Goal: Contribute content

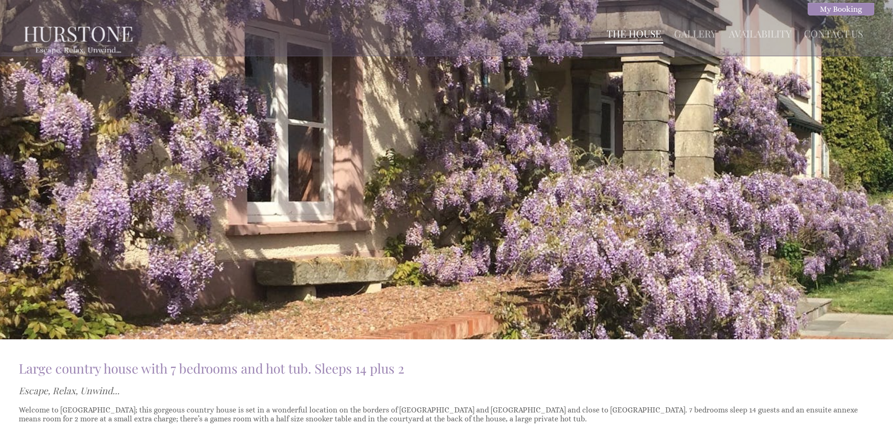
click at [631, 37] on link "The House" at bounding box center [633, 33] width 55 height 13
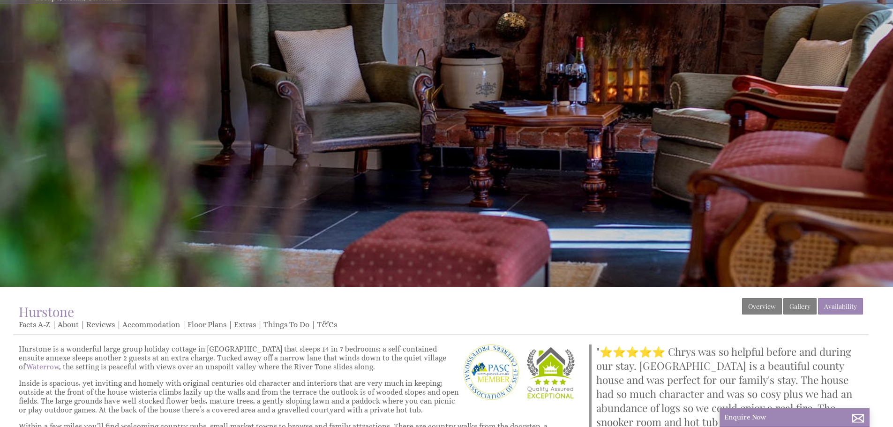
scroll to position [141, 0]
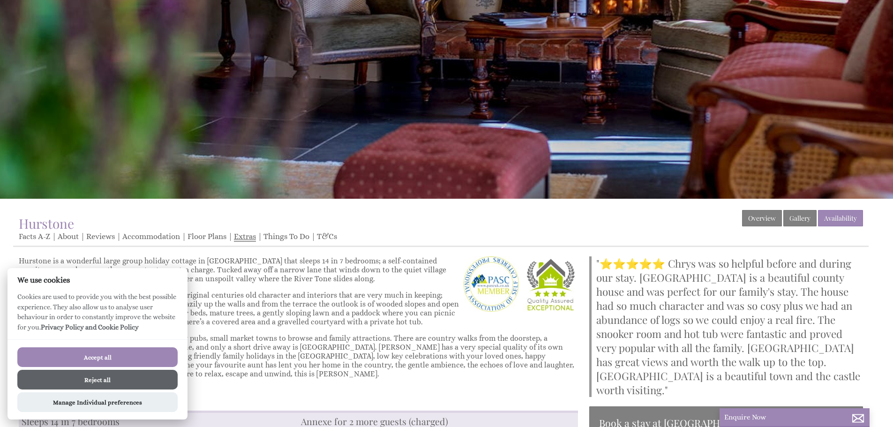
click at [239, 235] on link "Extras" at bounding box center [245, 237] width 22 height 10
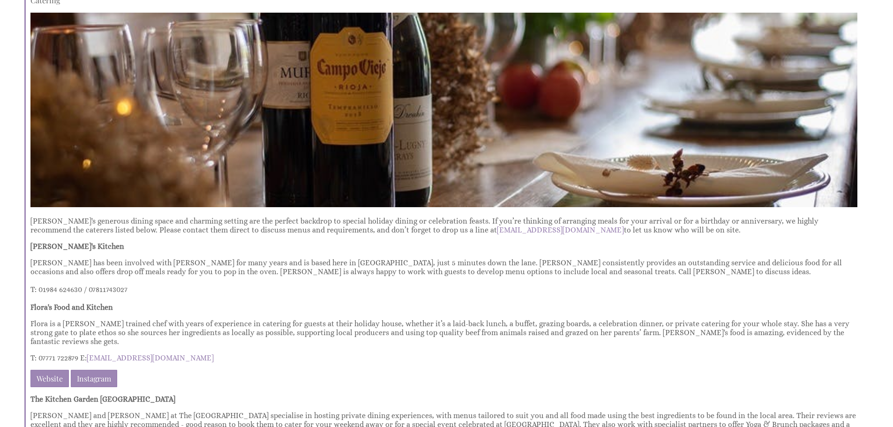
scroll to position [703, 0]
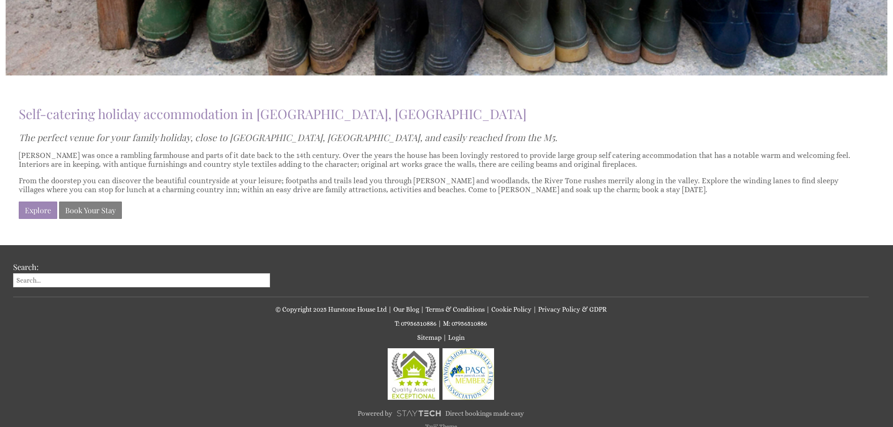
scroll to position [694, 0]
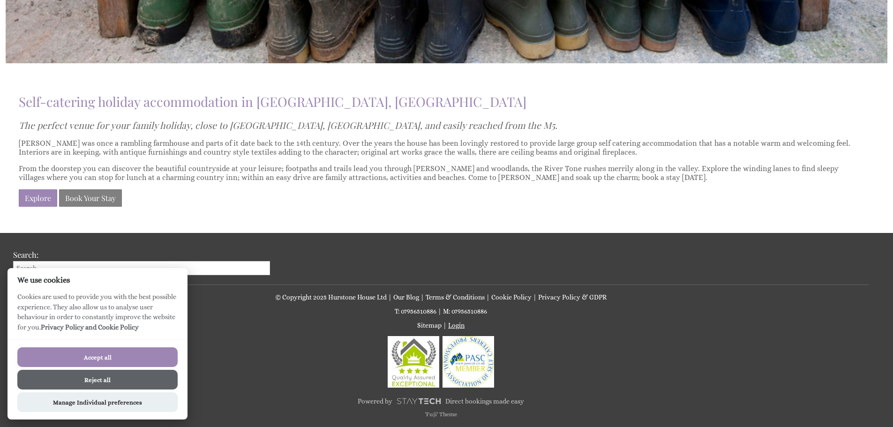
click at [459, 324] on link "Login" at bounding box center [456, 325] width 16 height 7
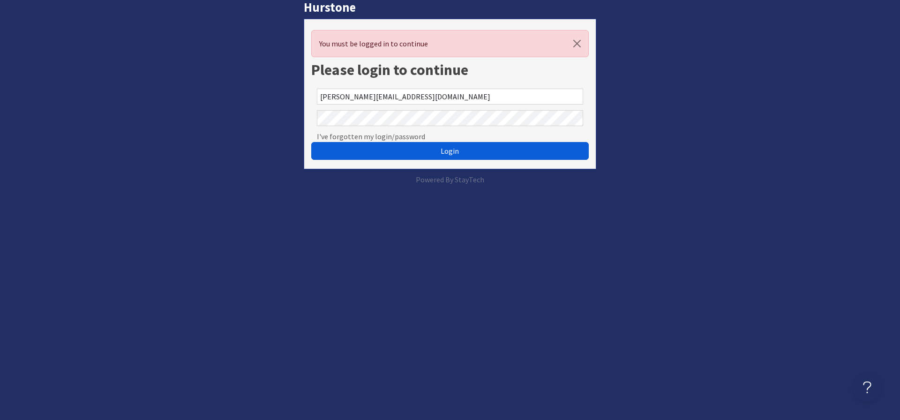
click at [420, 155] on button "Login" at bounding box center [449, 151] width 277 height 18
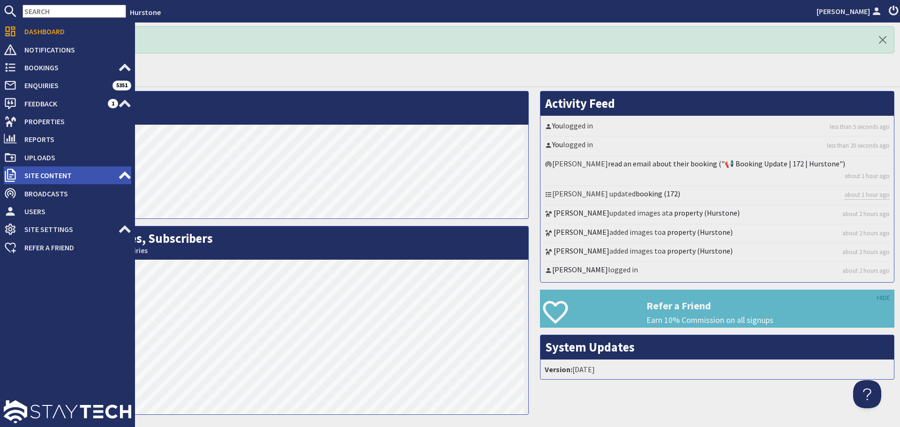
click at [106, 177] on span "Site Content" at bounding box center [67, 175] width 101 height 15
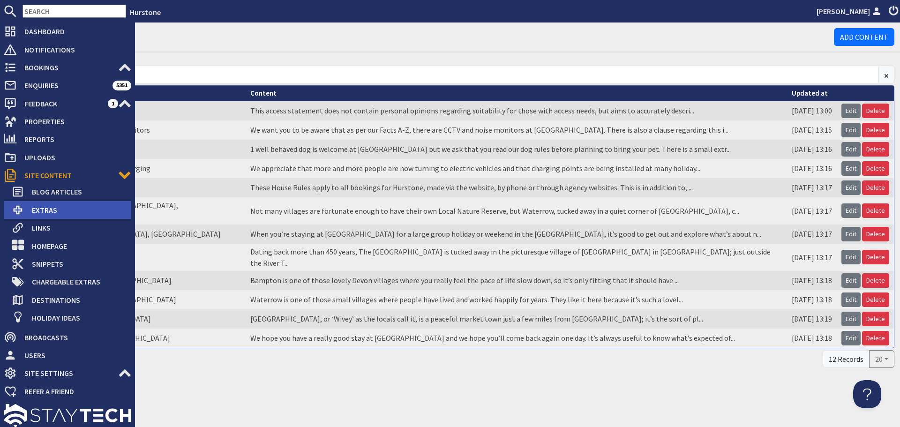
click at [59, 210] on span "Extras" at bounding box center [77, 209] width 107 height 15
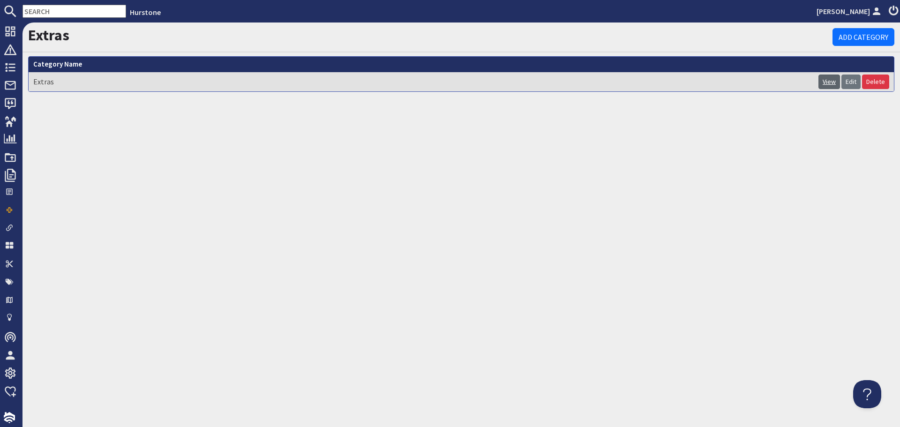
click at [828, 80] on link "View" at bounding box center [829, 82] width 22 height 15
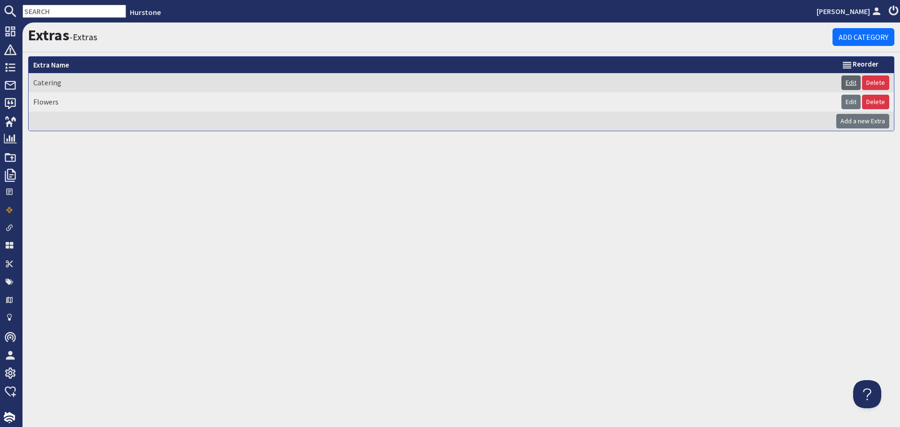
click at [855, 83] on link "Edit" at bounding box center [850, 82] width 19 height 15
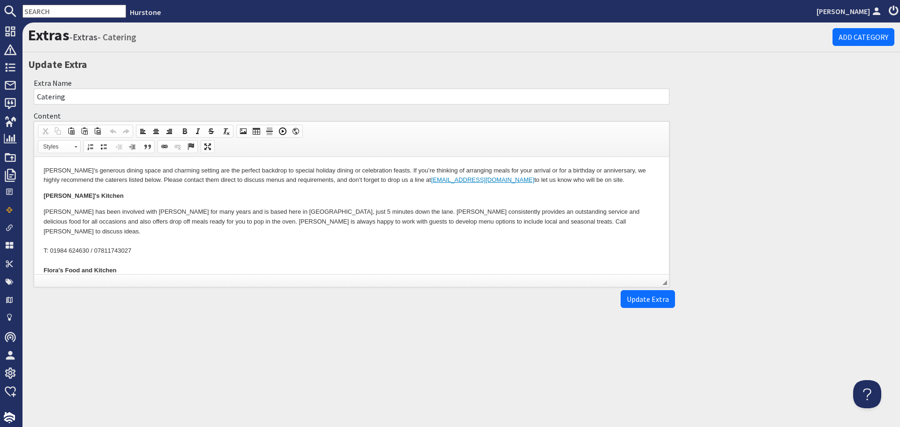
scroll to position [210, 0]
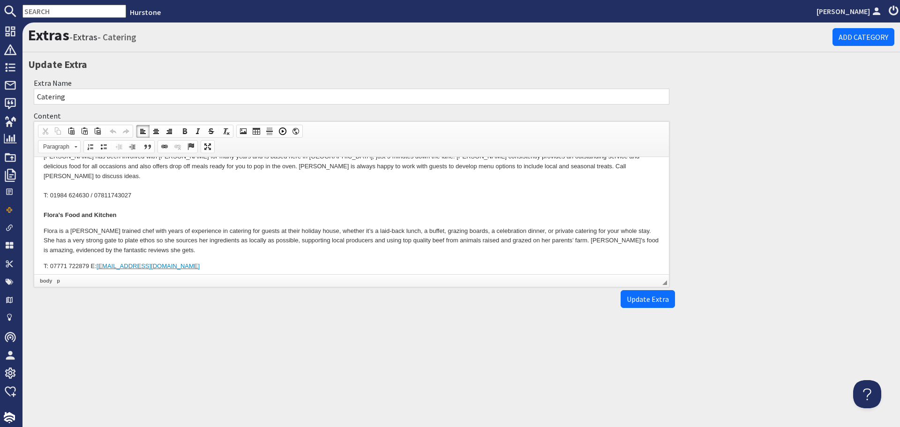
click at [150, 186] on body "Hurstone's generous dining space and charming setting are the perfect backdrop …" at bounding box center [352, 162] width 616 height 413
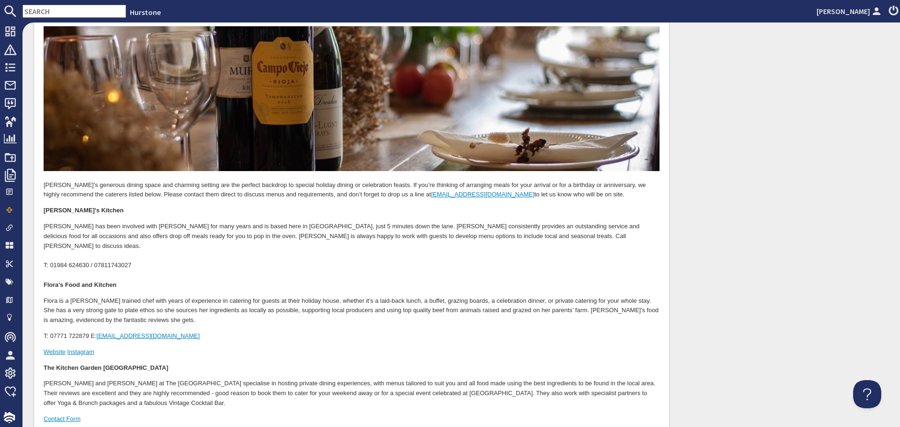
scroll to position [141, 0]
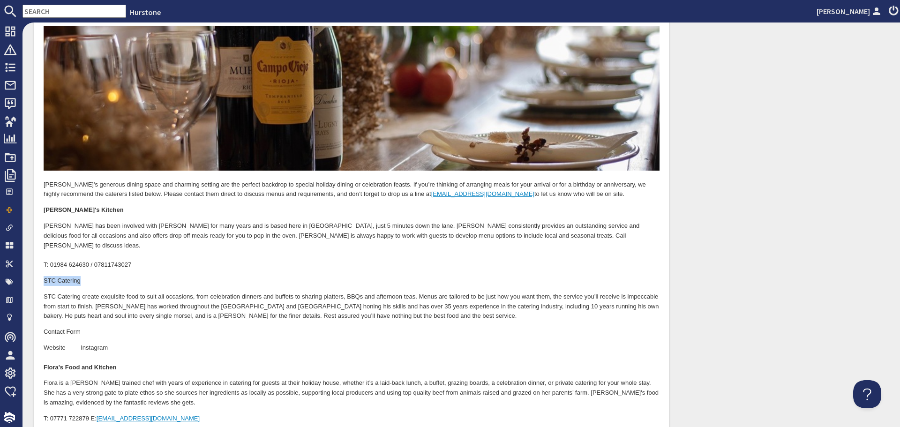
drag, startPoint x: 42, startPoint y: 270, endPoint x: 92, endPoint y: 269, distance: 50.2
click at [91, 270] on html "Hurstone's generous dining space and charming setting are the perfect backdrop …" at bounding box center [351, 273] width 635 height 515
click at [173, 295] on p "STC Catering create exquisite food to suit all occasions, from celebration dinn…" at bounding box center [352, 306] width 616 height 29
click at [44, 292] on p "STC Catering create exquisite food to suit all occasions, from celebration dinn…" at bounding box center [352, 306] width 616 height 29
click at [129, 292] on p "Stephan at STC Catering create exquisite food to suit all occasions, from celeb…" at bounding box center [352, 306] width 616 height 29
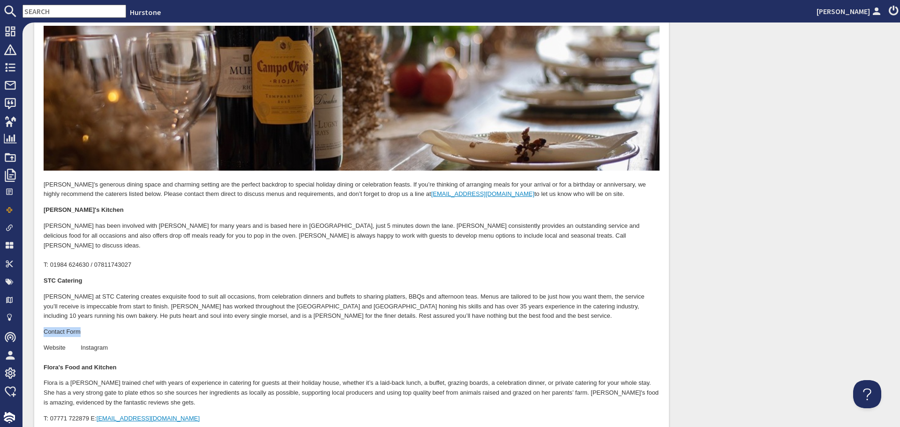
drag, startPoint x: 89, startPoint y: 320, endPoint x: 43, endPoint y: 322, distance: 46.0
click at [43, 322] on html "Hurstone's generous dining space and charming setting are the perfect backdrop …" at bounding box center [351, 273] width 635 height 515
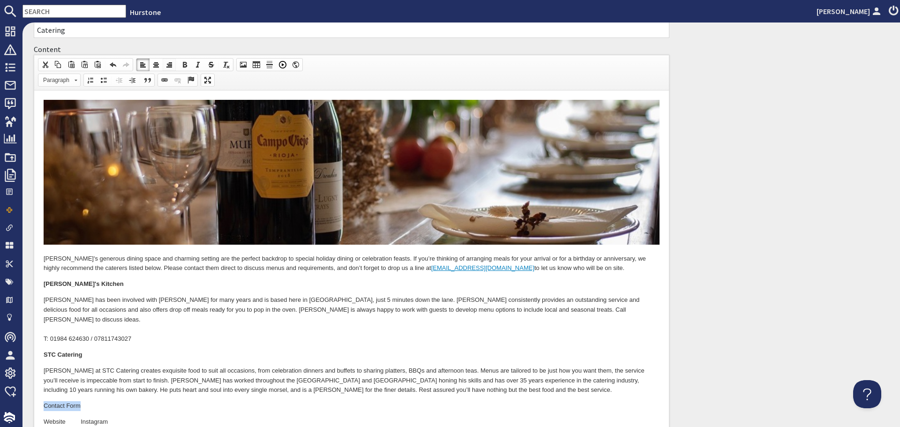
scroll to position [0, 0]
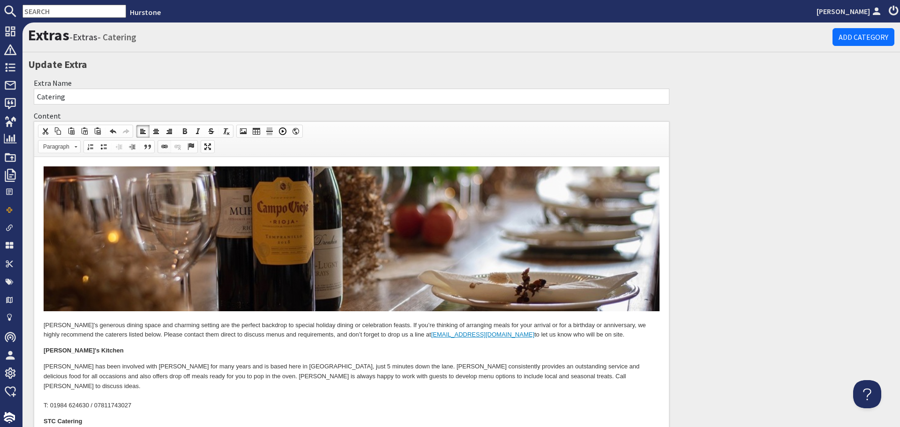
click at [160, 144] on link "Link" at bounding box center [164, 147] width 13 height 12
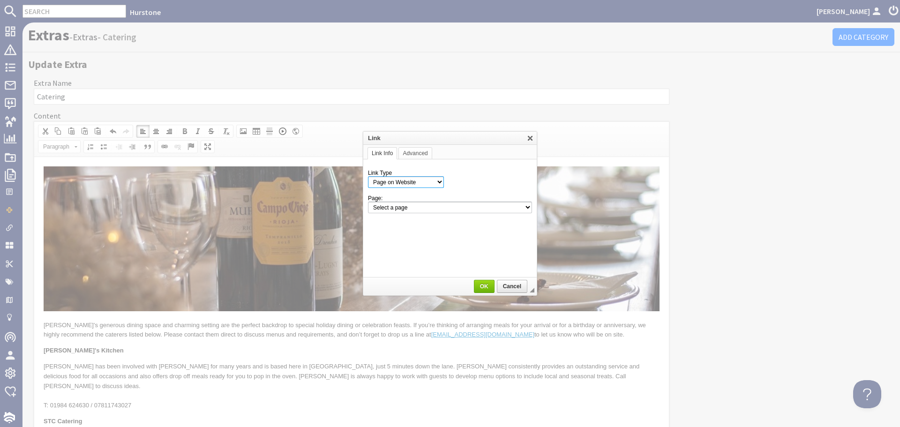
drag, startPoint x: 389, startPoint y: 180, endPoint x: 389, endPoint y: 187, distance: 7.0
click at [389, 180] on select "Page on Website Custom URL Link to anchor in the text E-mail" at bounding box center [406, 182] width 76 height 12
select select "url"
click at [368, 176] on select "Page on Website Custom URL Link to anchor in the text E-mail" at bounding box center [406, 182] width 76 height 12
click at [419, 209] on input "URL" at bounding box center [470, 207] width 123 height 11
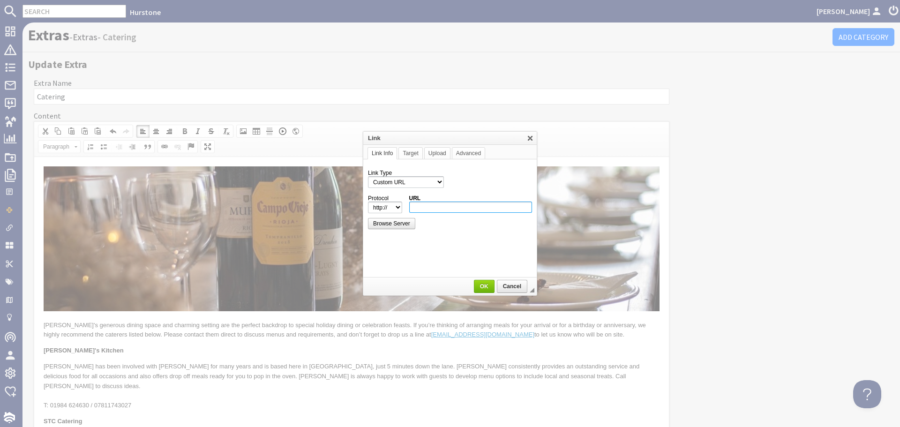
paste input "https://stccatering.co.uk/contact"
type input "https://stccatering.co.uk/contact"
select select "https://"
type input "stccatering.co.uk/contact"
drag, startPoint x: 483, startPoint y: 288, endPoint x: 156, endPoint y: 295, distance: 326.7
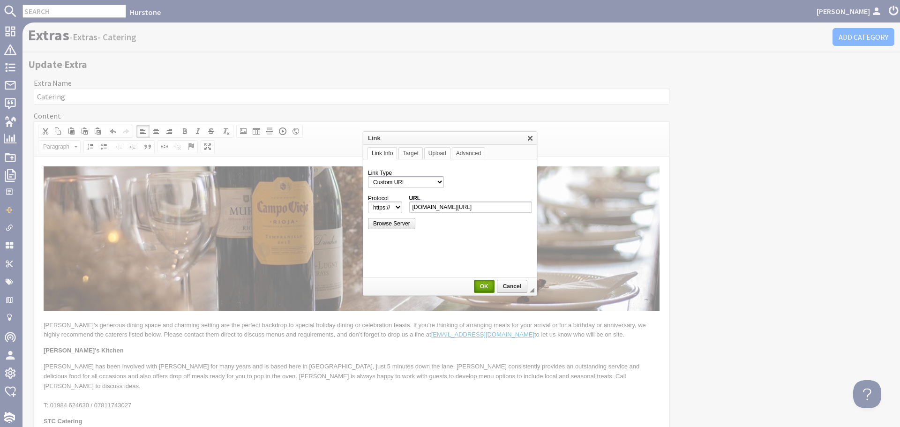
click at [483, 288] on span "OK" at bounding box center [484, 286] width 19 height 7
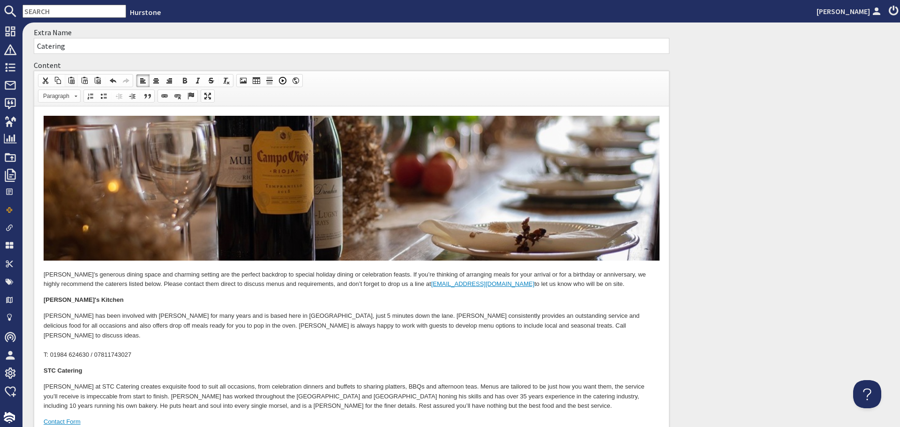
scroll to position [50, 0]
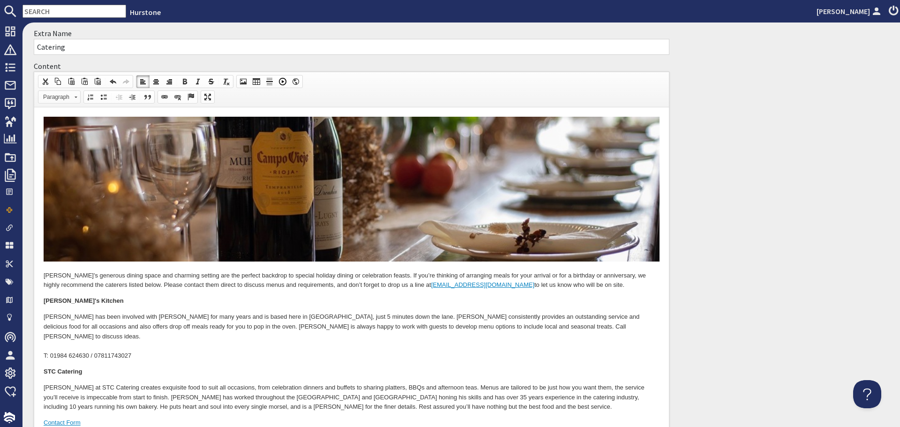
click at [74, 97] on link "Paragraph" at bounding box center [59, 96] width 43 height 13
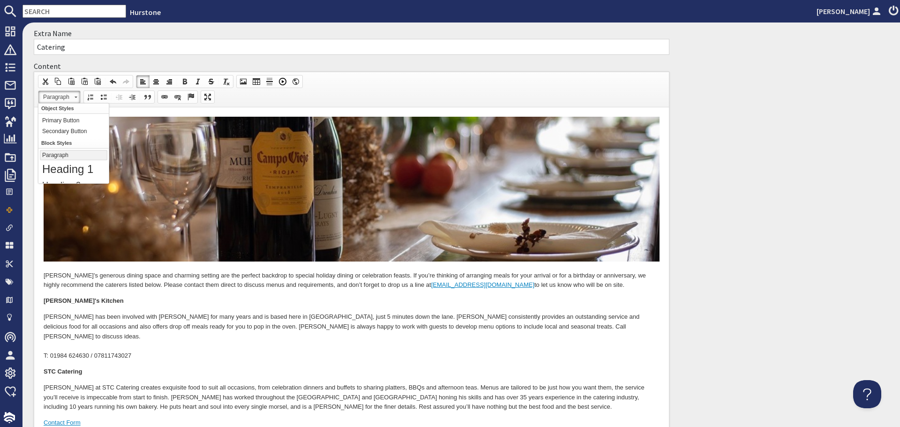
scroll to position [0, 0]
click at [65, 117] on link "Primary Button" at bounding box center [73, 120] width 67 height 10
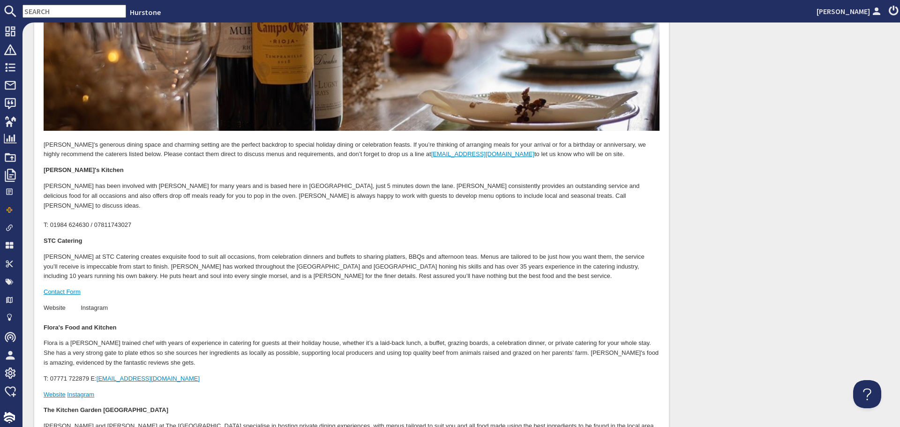
scroll to position [190, 0]
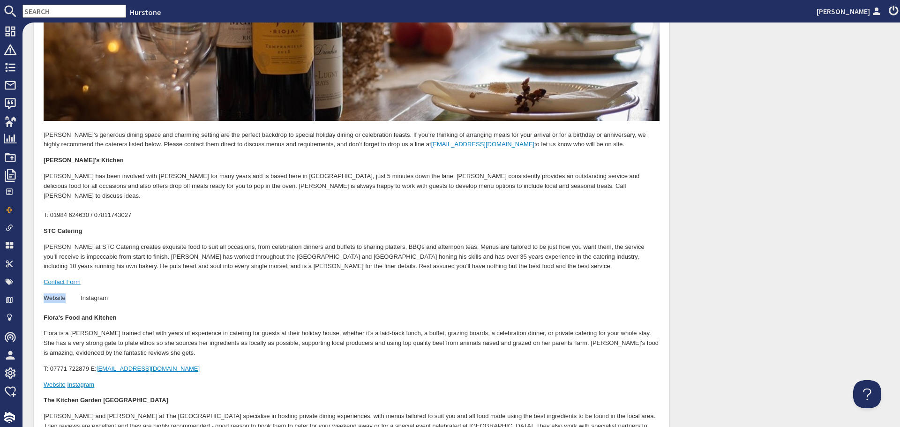
drag, startPoint x: 65, startPoint y: 286, endPoint x: 30, endPoint y: 285, distance: 34.7
click at [34, 285] on html "Hurstone's generous dining space and charming setting are the perfect backdrop …" at bounding box center [351, 224] width 635 height 515
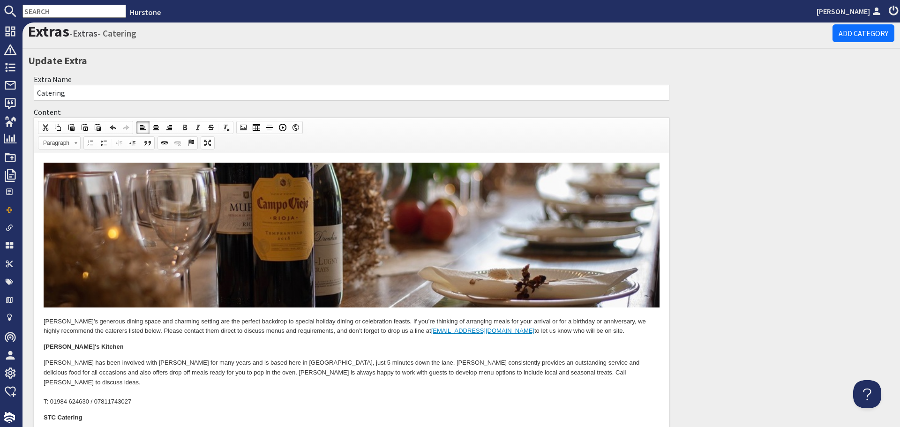
scroll to position [3, 0]
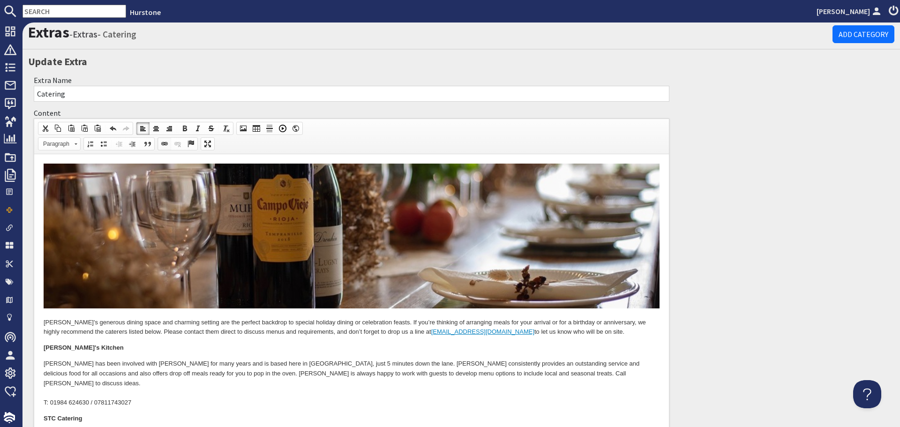
click at [161, 143] on span at bounding box center [164, 143] width 7 height 7
select select "http://"
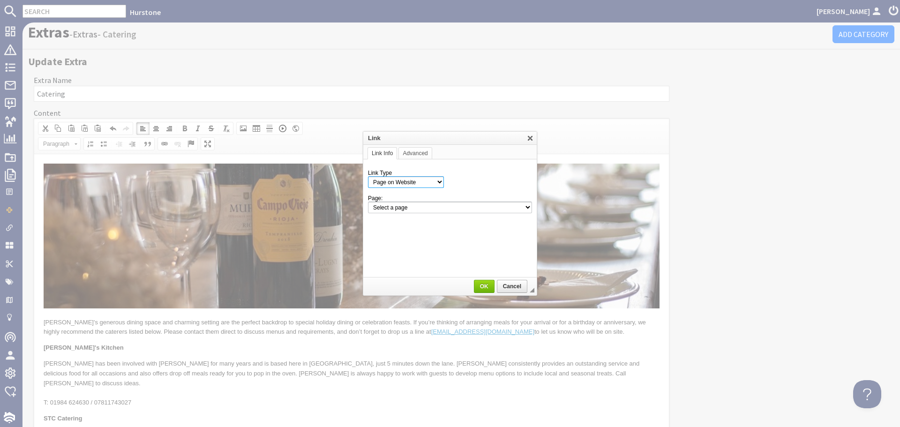
click at [428, 183] on select "Page on Website Custom URL Link to anchor in the text E-mail" at bounding box center [406, 182] width 76 height 12
select select "url"
click at [368, 176] on select "Page on Website Custom URL Link to anchor in the text E-mail" at bounding box center [406, 182] width 76 height 12
drag, startPoint x: 425, startPoint y: 205, endPoint x: 437, endPoint y: 199, distance: 13.6
click at [425, 205] on input "URL" at bounding box center [470, 207] width 123 height 11
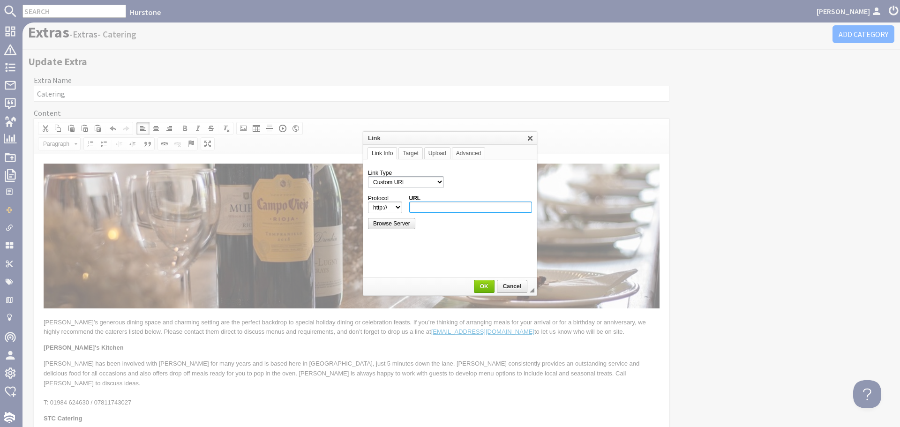
paste input "https://stccatering.co.uk/"
type input "https://stccatering.co.uk/"
select select "https://"
type input "stccatering.co.uk/"
click at [488, 286] on span "OK" at bounding box center [484, 286] width 19 height 7
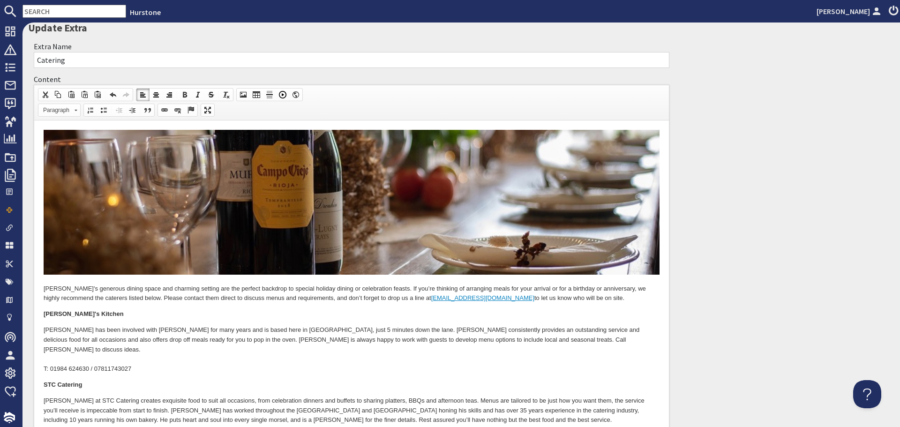
scroll to position [18, 0]
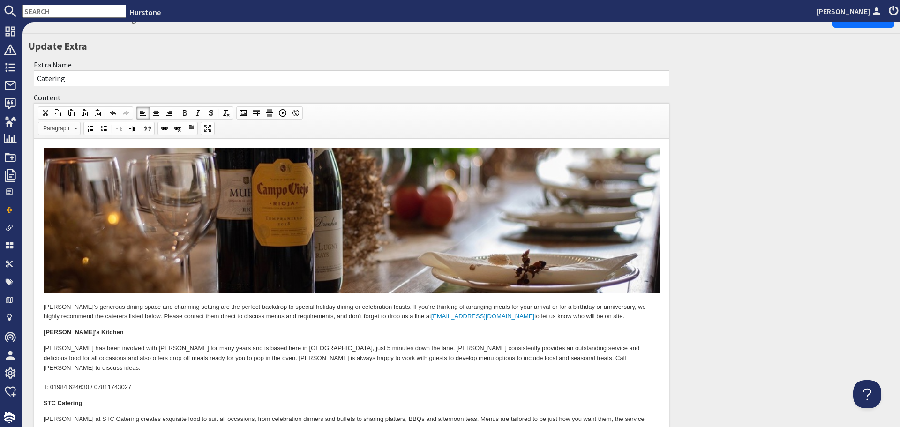
click at [74, 127] on link "Paragraph" at bounding box center [59, 128] width 43 height 13
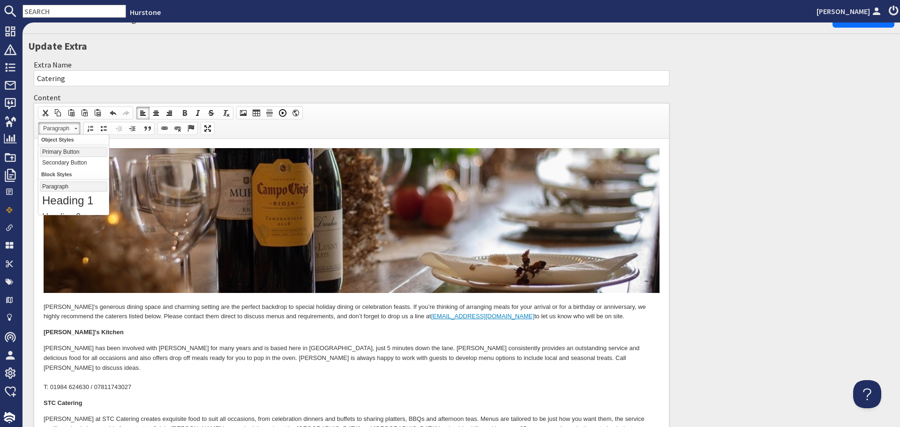
click at [65, 150] on link "Primary Button" at bounding box center [73, 151] width 67 height 10
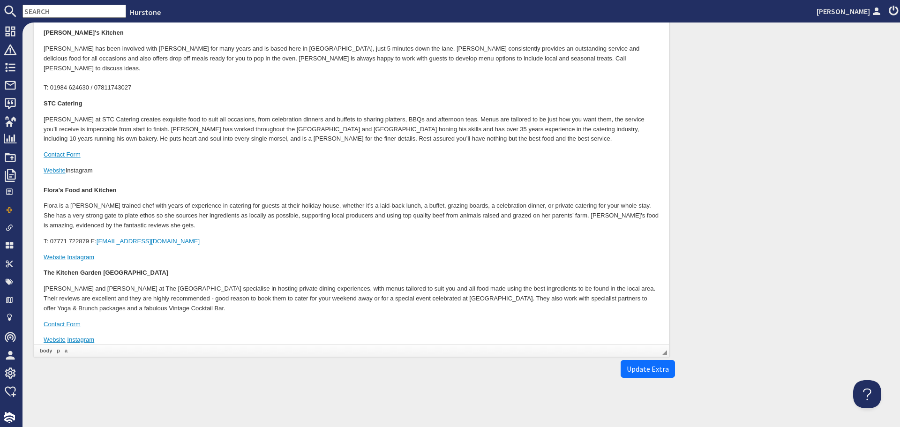
scroll to position [320, 0]
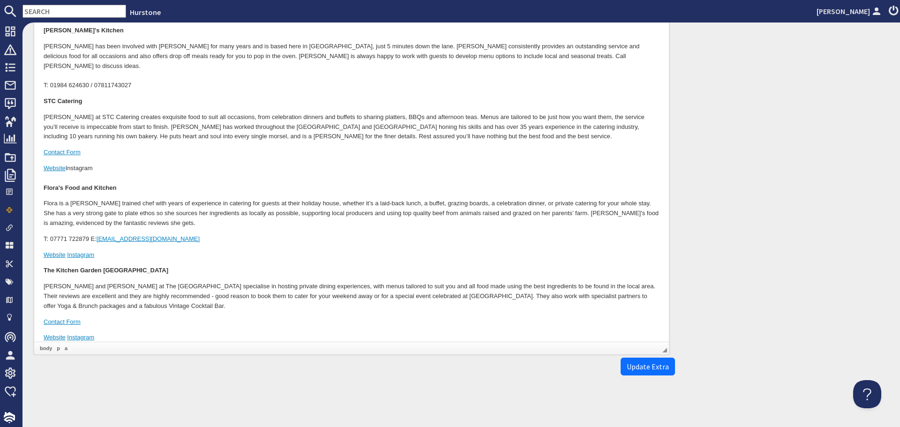
drag, startPoint x: 80, startPoint y: 158, endPoint x: 109, endPoint y: 157, distance: 28.7
click at [109, 164] on p "Website Instagram Flora's Food and Kitchen" at bounding box center [352, 178] width 616 height 29
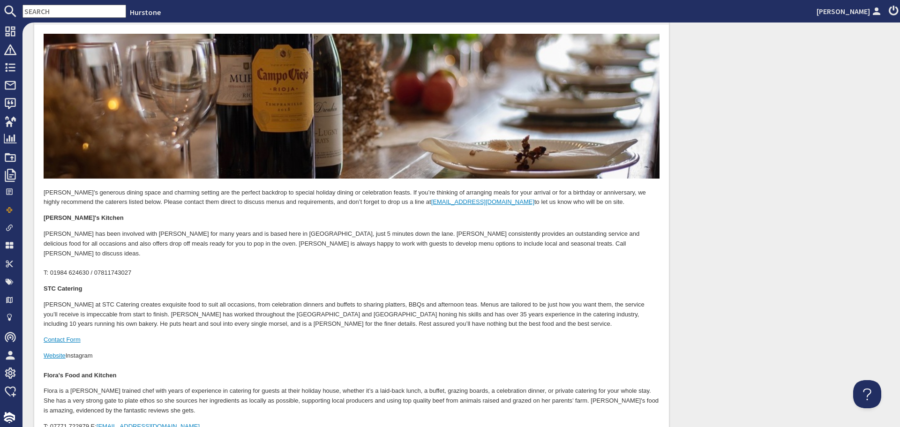
scroll to position [86, 0]
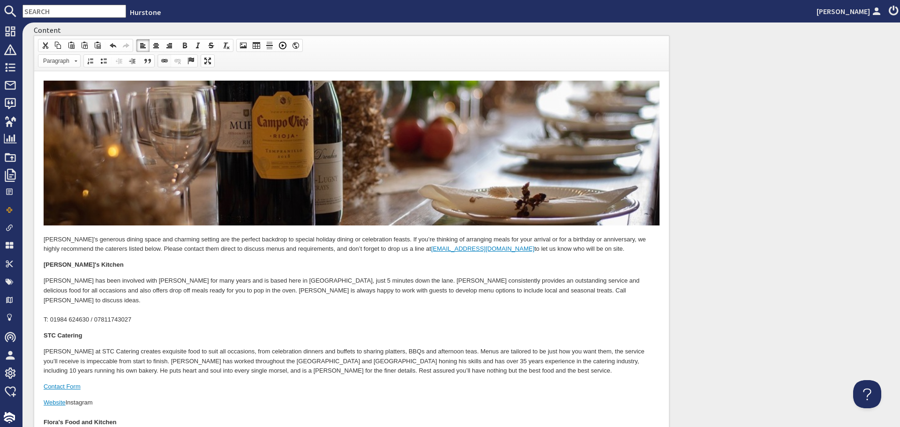
click at [168, 62] on span at bounding box center [164, 60] width 7 height 7
select select "http://"
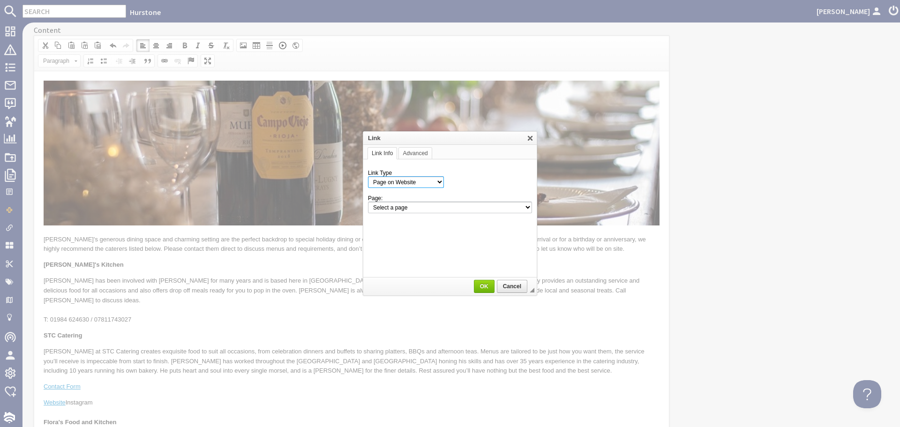
drag, startPoint x: 431, startPoint y: 180, endPoint x: 426, endPoint y: 185, distance: 7.0
click at [431, 180] on select "Page on Website Custom URL Link to anchor in the text E-mail" at bounding box center [406, 182] width 76 height 12
select select "url"
click at [368, 176] on select "Page on Website Custom URL Link to anchor in the text E-mail" at bounding box center [406, 182] width 76 height 12
click at [418, 204] on input "URL" at bounding box center [470, 207] width 123 height 11
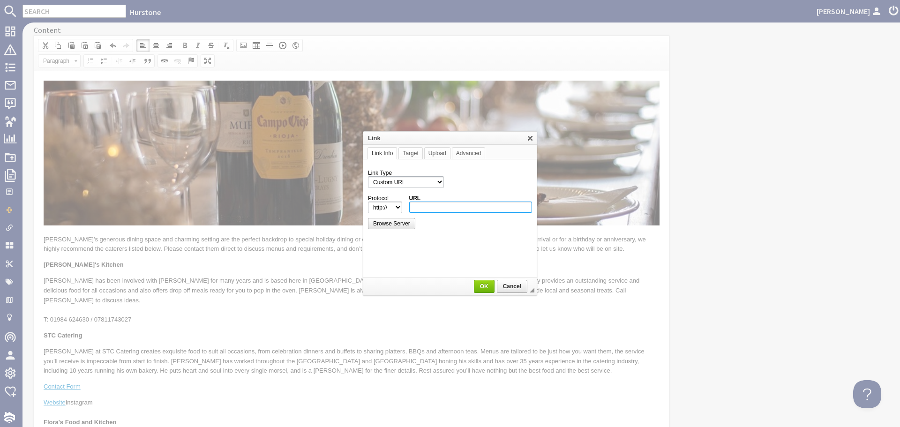
paste input "https://www.instagram.com/stccatering/"
type input "https://www.instagram.com/stccatering/"
select select "https://"
type input "www.instagram.com/stccatering/"
click at [482, 288] on span "OK" at bounding box center [484, 286] width 19 height 7
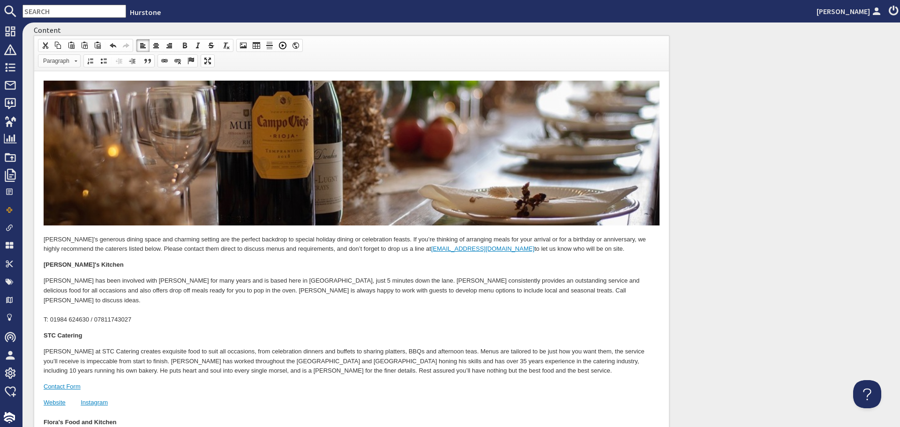
click at [75, 63] on span at bounding box center [76, 59] width 2 height 9
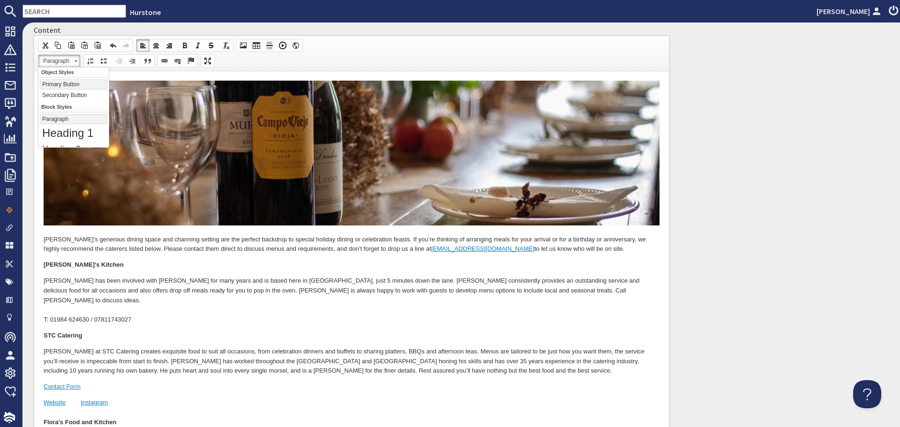
click at [66, 83] on link "Primary Button" at bounding box center [73, 84] width 67 height 10
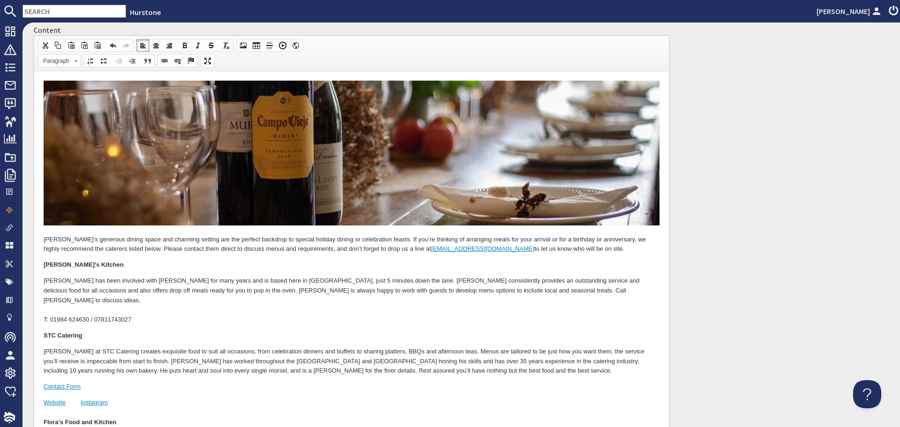
click at [218, 398] on p "Website Instagram Flora's Food and Kitchen" at bounding box center [352, 411] width 616 height 29
click at [72, 397] on p "Website Instagram Flora's Food and Kitchen" at bounding box center [352, 411] width 616 height 29
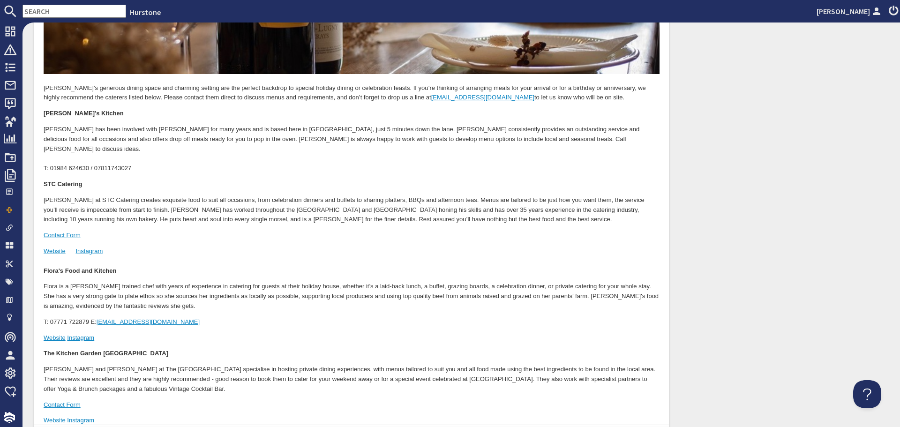
scroll to position [320, 0]
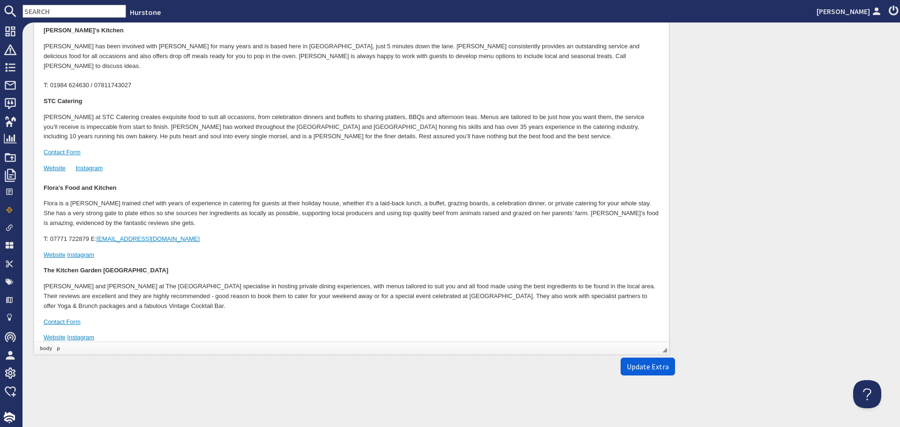
click at [651, 371] on span "Update Extra" at bounding box center [648, 366] width 42 height 9
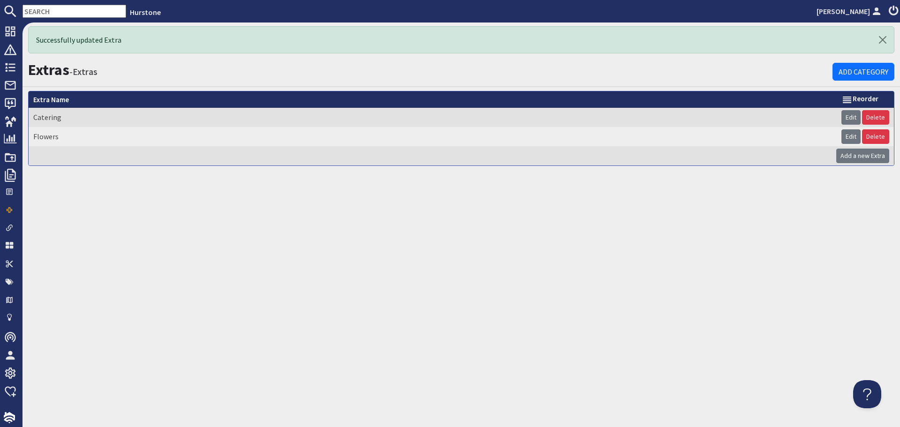
click at [891, 7] on use at bounding box center [894, 10] width 10 height 10
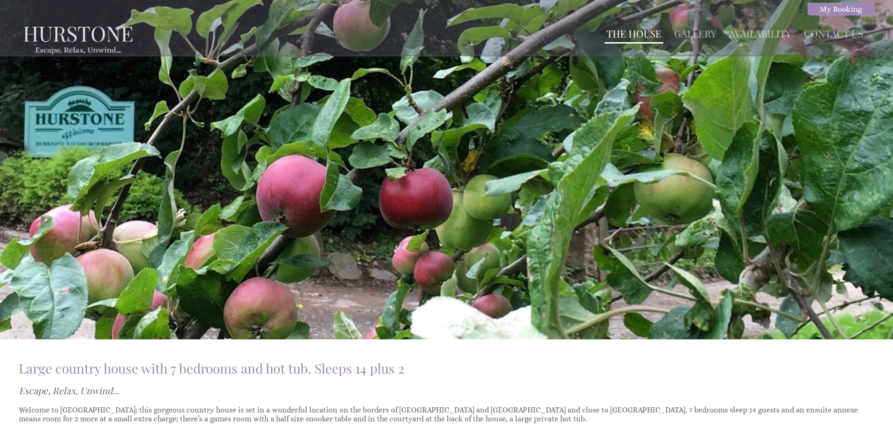
click at [650, 30] on link "The House" at bounding box center [633, 33] width 55 height 13
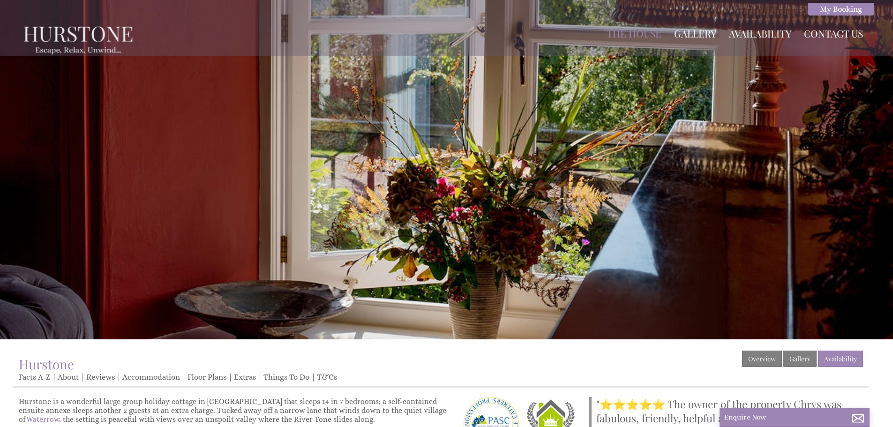
scroll to position [141, 0]
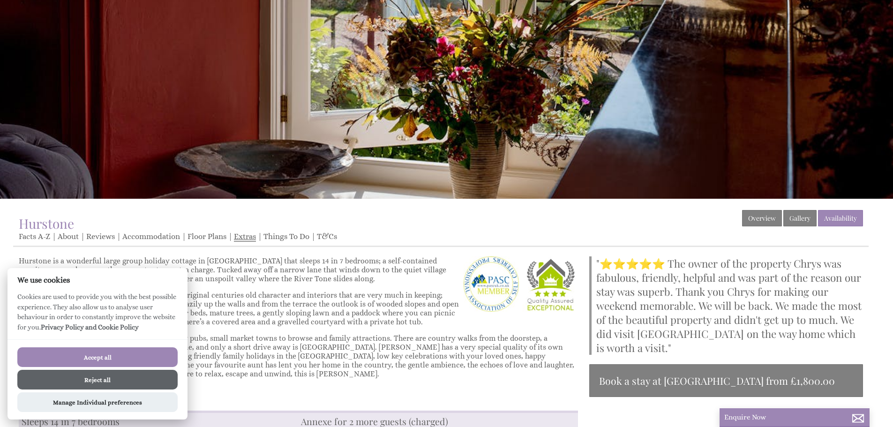
click at [251, 240] on link "Extras" at bounding box center [245, 237] width 22 height 10
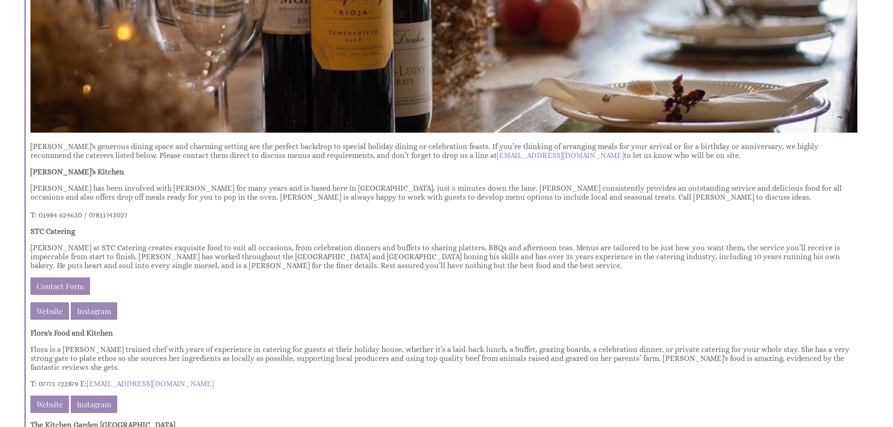
scroll to position [891, 0]
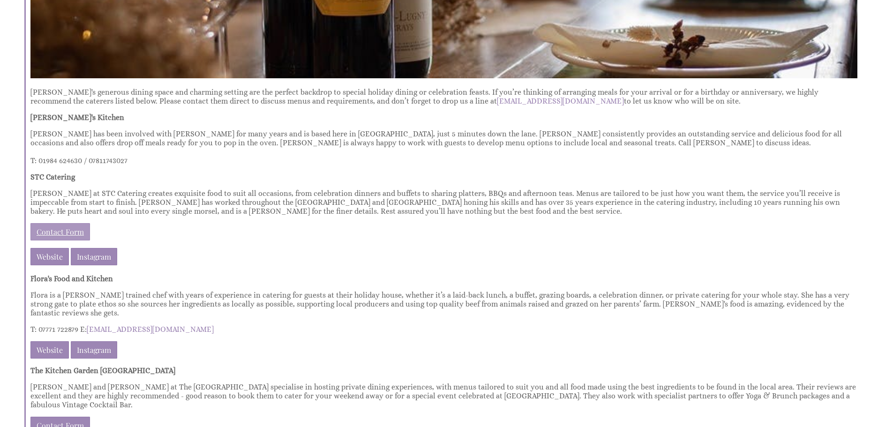
click at [53, 227] on link "Contact Form" at bounding box center [60, 231] width 60 height 17
click at [66, 252] on link "Website" at bounding box center [49, 256] width 38 height 17
click at [97, 260] on link "Instagram" at bounding box center [94, 256] width 46 height 17
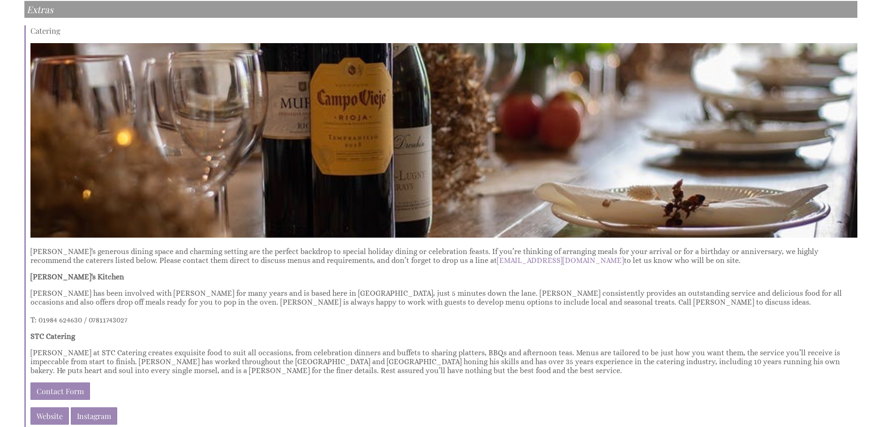
scroll to position [656, 0]
